Goal: Obtain resource: Download file/media

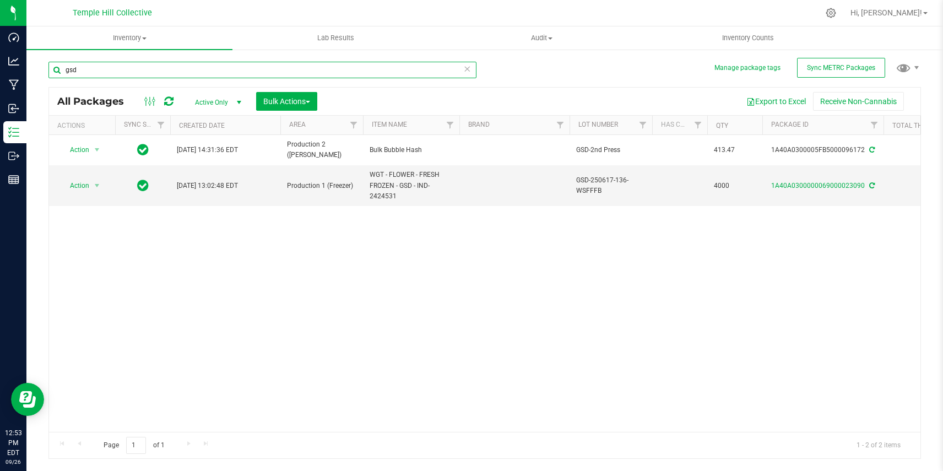
click at [105, 74] on input "gsd" at bounding box center [262, 70] width 428 height 17
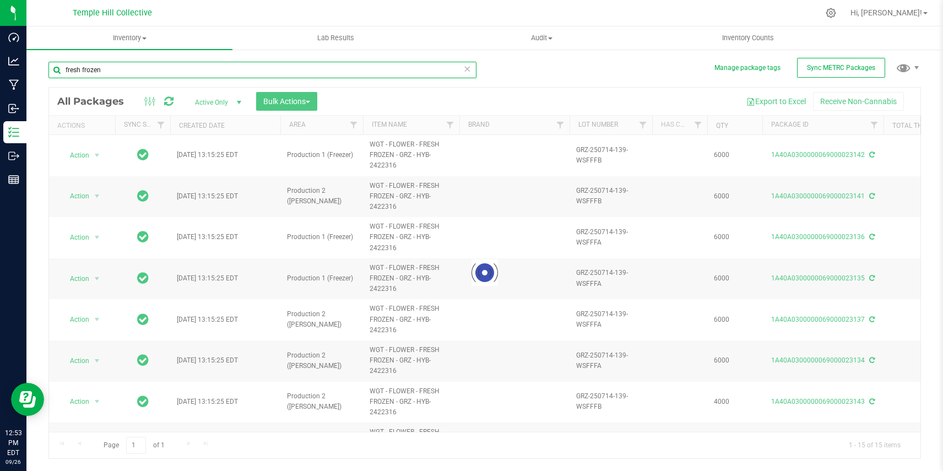
type input "fresh frozen"
click at [328, 121] on div at bounding box center [484, 273] width 871 height 371
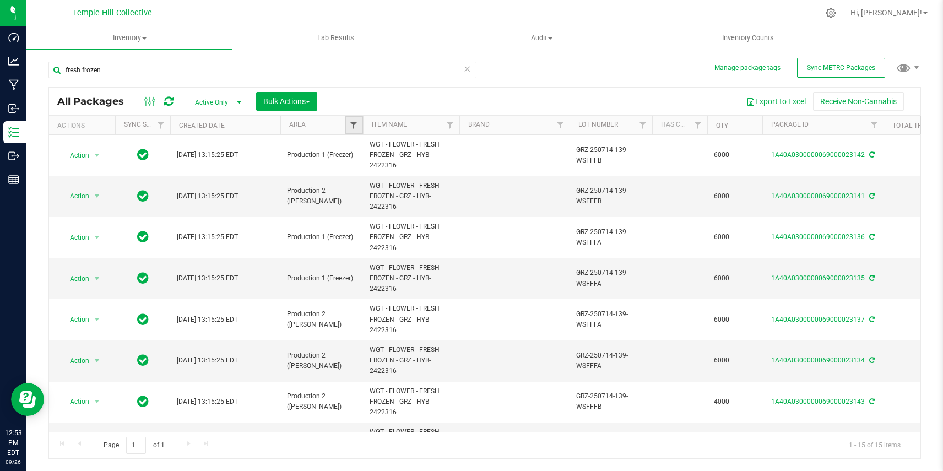
click at [353, 127] on span "Filter" at bounding box center [353, 125] width 9 height 9
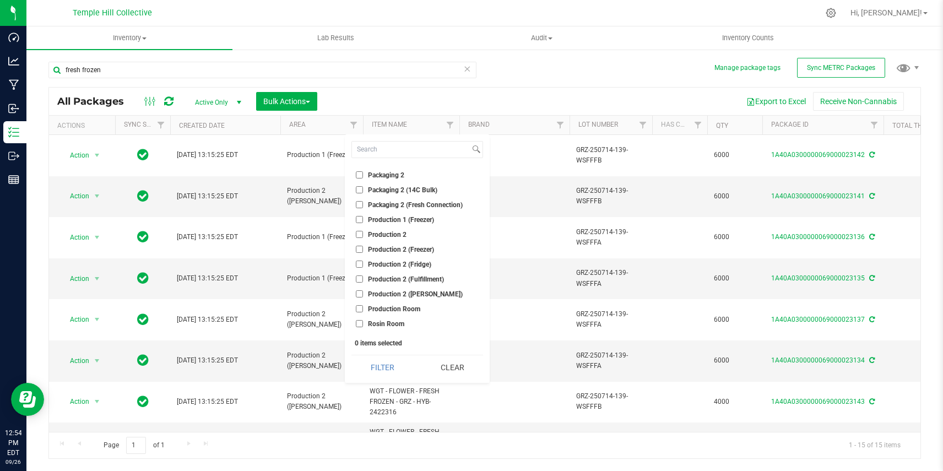
scroll to position [134, 0]
click at [373, 216] on span "Production 1 (Freezer)" at bounding box center [401, 216] width 66 height 7
click at [363, 216] on input "Production 1 (Freezer)" at bounding box center [359, 216] width 7 height 7
checkbox input "true"
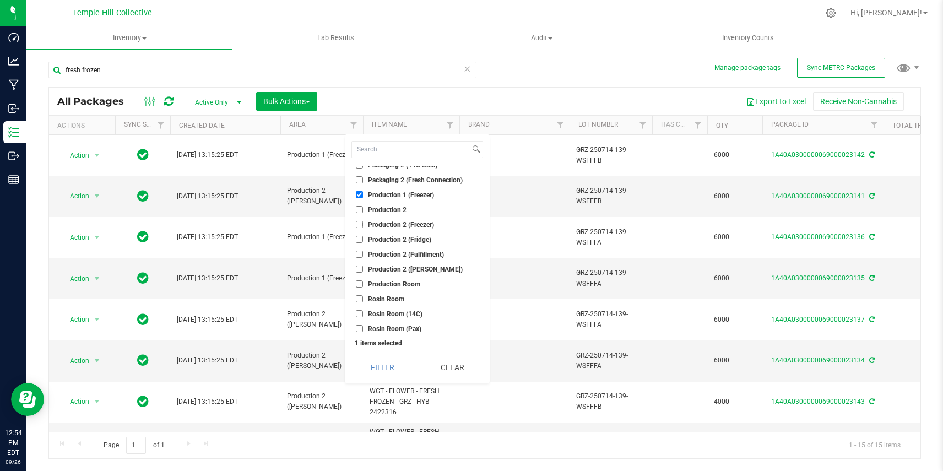
scroll to position [158, 0]
click at [372, 264] on span "Production 2 ([PERSON_NAME])" at bounding box center [415, 267] width 95 height 7
click at [363, 264] on input "Production 2 ([PERSON_NAME])" at bounding box center [359, 267] width 7 height 7
checkbox input "true"
click at [371, 359] on button "Filter" at bounding box center [382, 367] width 62 height 24
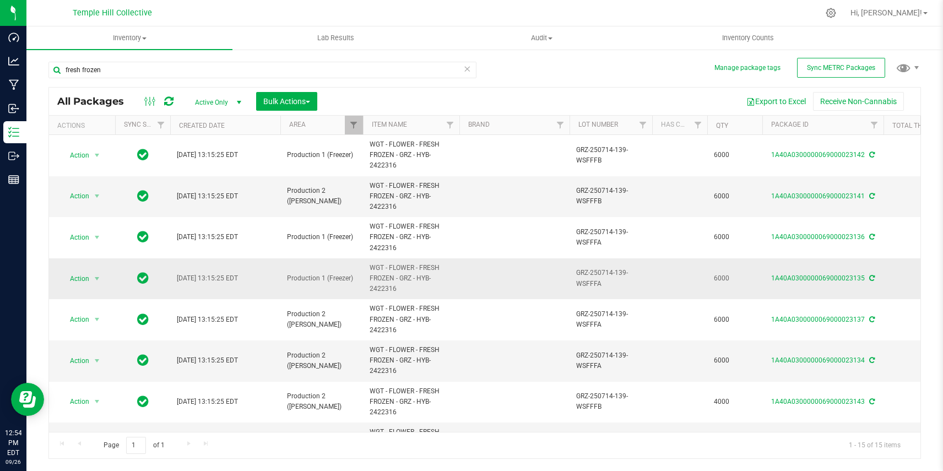
scroll to position [319, 0]
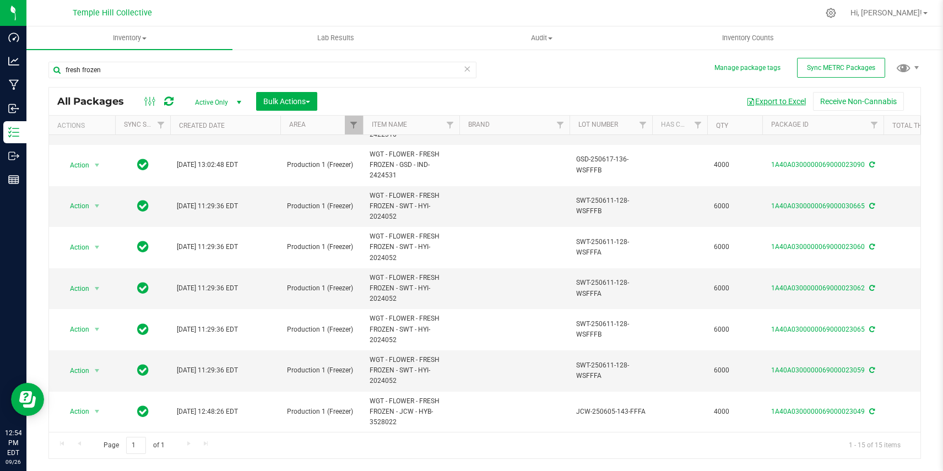
click at [768, 95] on button "Export to Excel" at bounding box center [776, 101] width 74 height 19
